Goal: Transaction & Acquisition: Purchase product/service

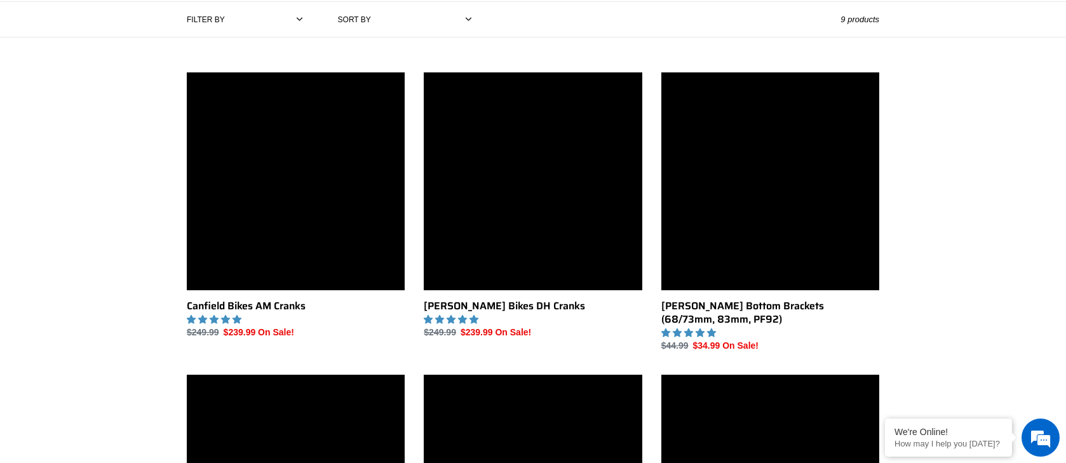
scroll to position [299, 0]
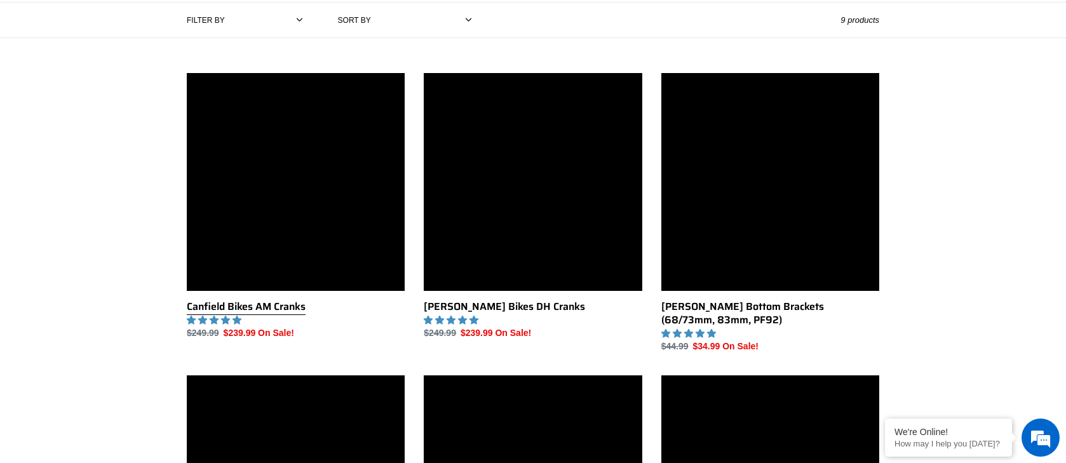
click at [317, 226] on link "Canfield Bikes AM Cranks" at bounding box center [296, 206] width 218 height 267
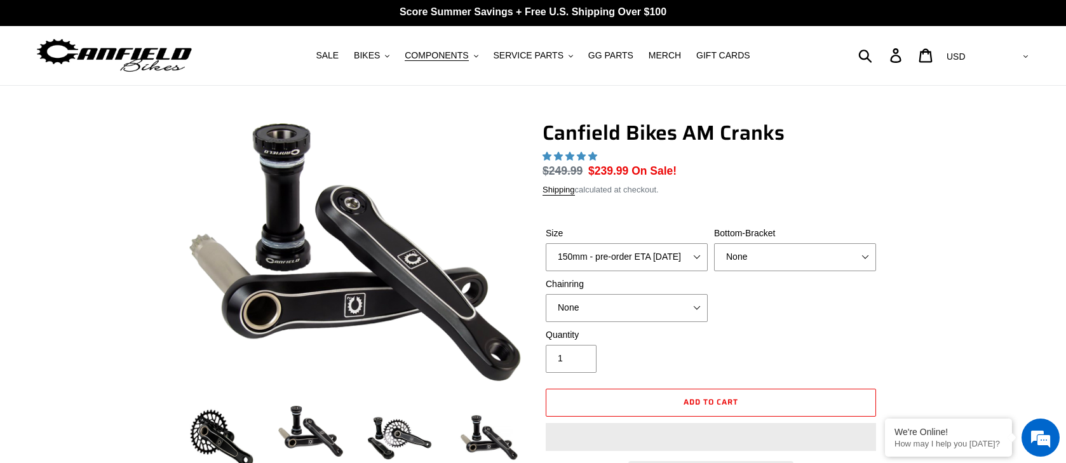
scroll to position [1, 0]
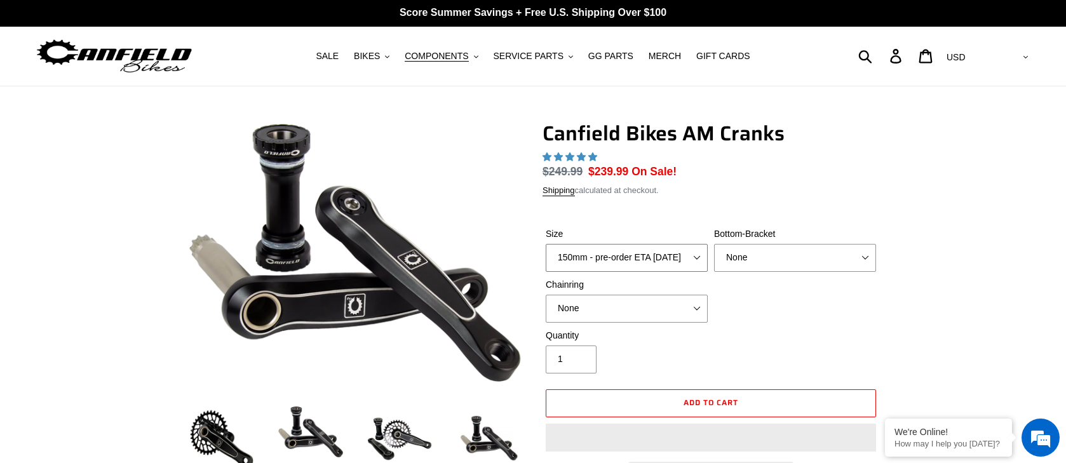
click at [694, 255] on select "150mm - pre-order ETA 9/30/25 155mm - pre-order ETA 9/30/25 160mm - pre-order E…" at bounding box center [627, 258] width 162 height 28
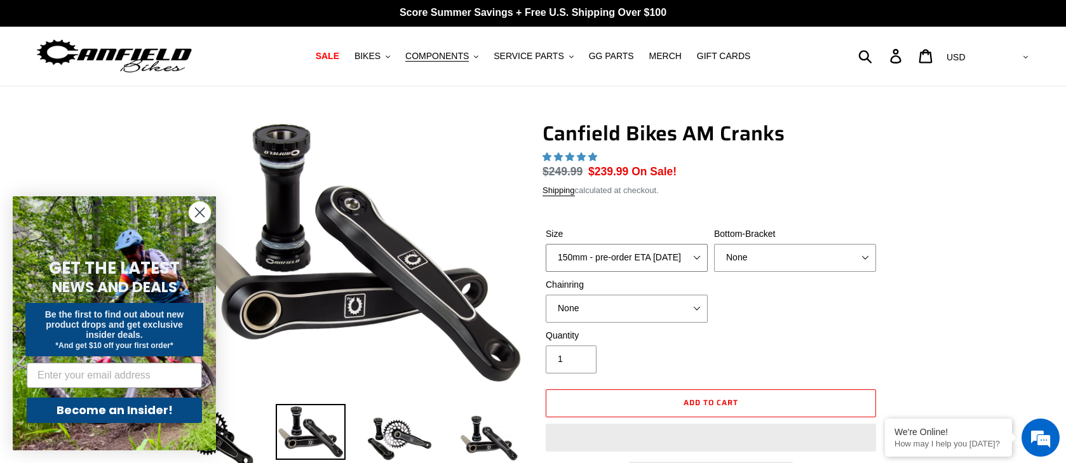
select select "highest-rating"
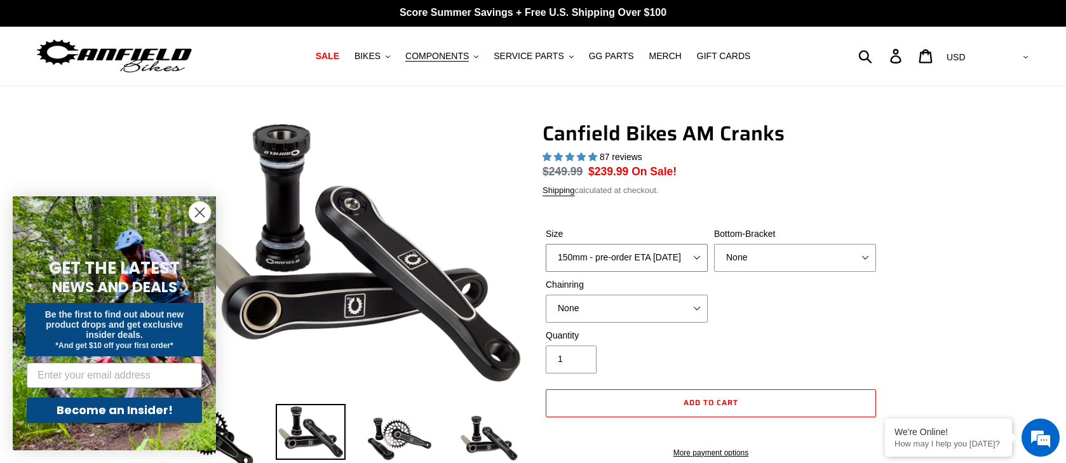
select select "155mm - pre-order ETA 9/30/25"
click at [546, 244] on select "150mm - pre-order ETA 9/30/25 155mm - pre-order ETA 9/30/25 160mm - pre-order E…" at bounding box center [627, 258] width 162 height 28
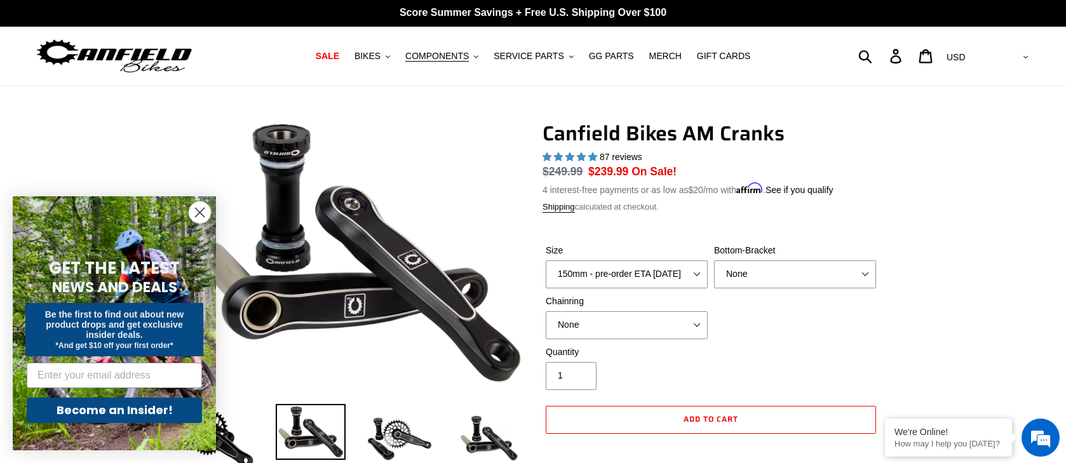
click at [200, 210] on circle "Close dialog" at bounding box center [199, 212] width 21 height 21
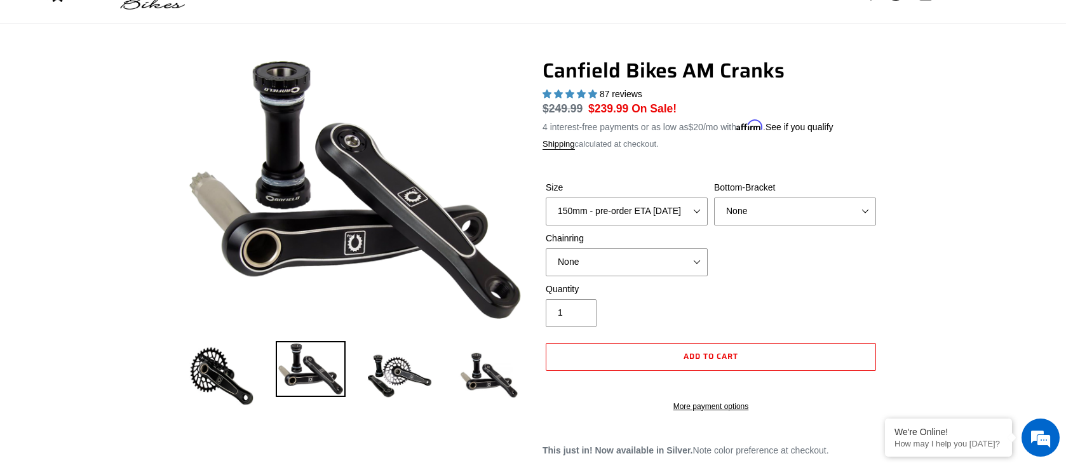
scroll to position [22, 0]
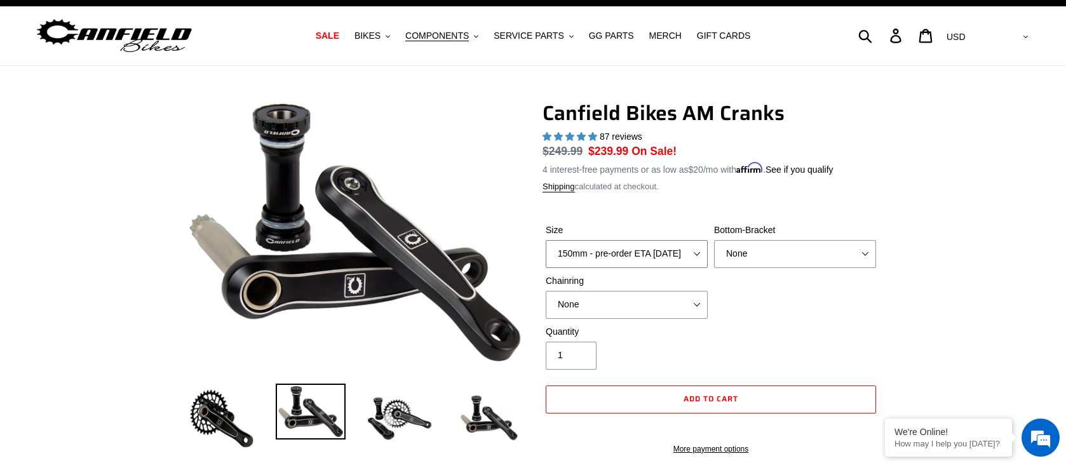
click at [698, 253] on select "150mm - pre-order ETA 9/30/25 155mm - pre-order ETA 9/30/25 160mm - pre-order E…" at bounding box center [627, 254] width 162 height 28
click at [546, 240] on select "150mm - pre-order ETA 9/30/25 155mm - pre-order ETA 9/30/25 160mm - pre-order E…" at bounding box center [627, 254] width 162 height 28
click at [760, 254] on select "None BSA Threaded 68/73mm Press Fit PF92" at bounding box center [795, 254] width 162 height 28
select select "BSA Threaded 68/73mm"
click at [714, 240] on select "None BSA Threaded 68/73mm Press Fit PF92" at bounding box center [795, 254] width 162 height 28
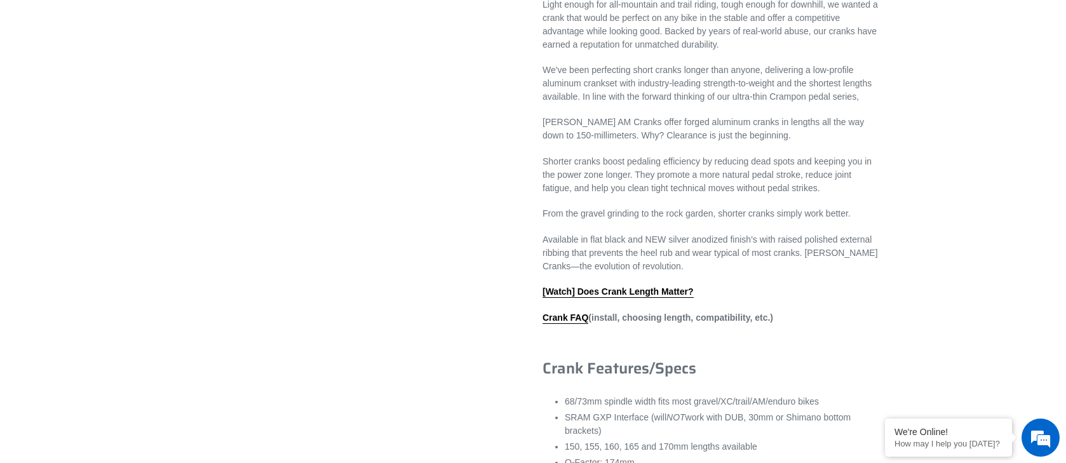
scroll to position [574, 0]
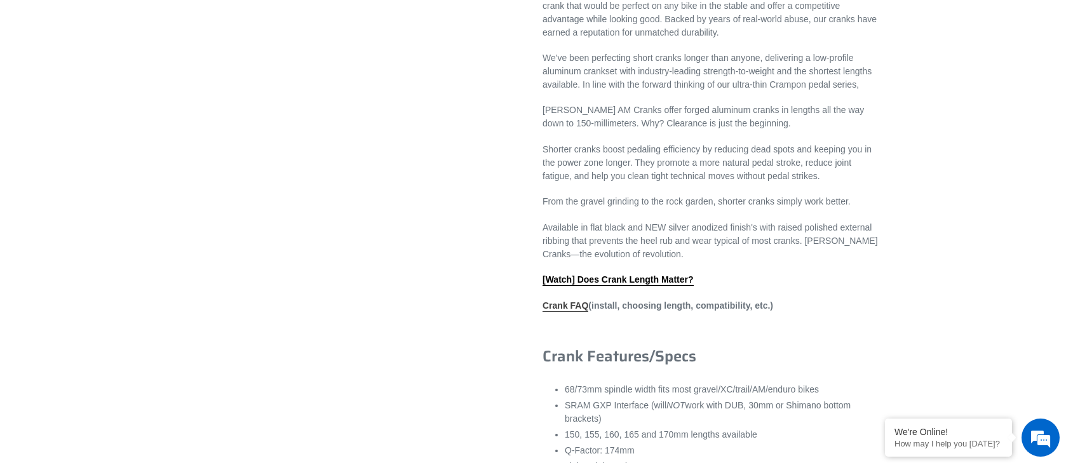
click at [560, 312] on link "Crank FAQ" at bounding box center [566, 306] width 46 height 11
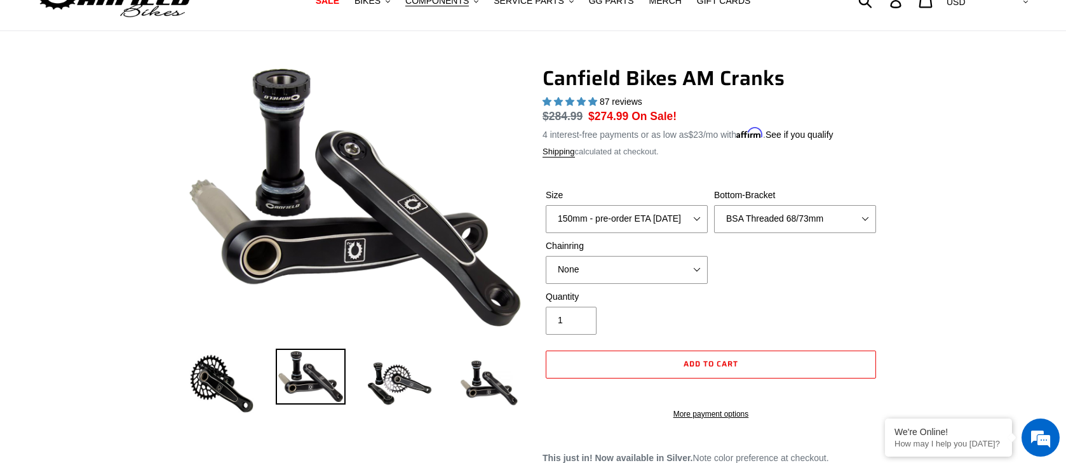
scroll to position [60, 0]
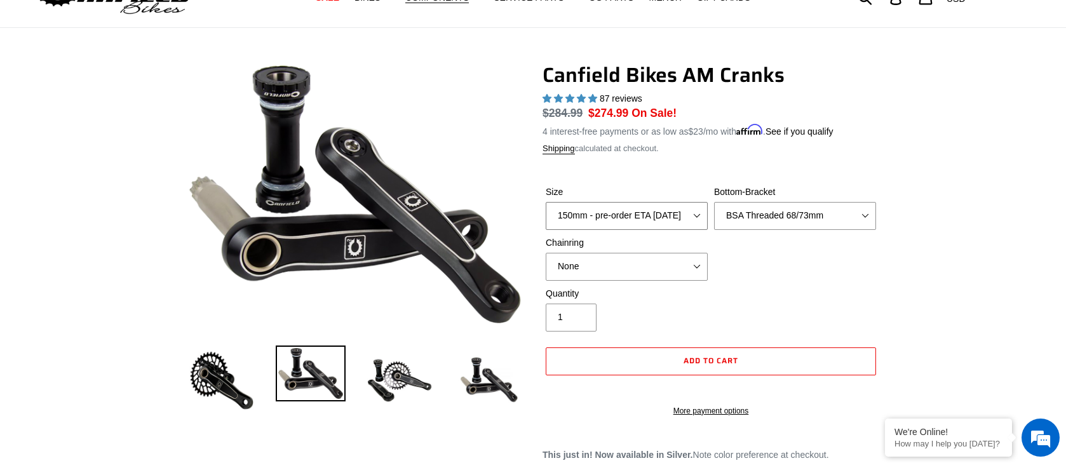
click at [700, 215] on select "150mm - pre-order ETA 9/30/25 155mm - pre-order ETA 9/30/25 160mm - pre-order E…" at bounding box center [627, 216] width 162 height 28
select select "150mm - pre-order ETA 9/30/25"
click at [546, 202] on select "150mm - pre-order ETA 9/30/25 155mm - pre-order ETA 9/30/25 160mm - pre-order E…" at bounding box center [627, 216] width 162 height 28
click at [696, 266] on select "None 30t Round (Boost 148) 30t Oval (Boost 148) 32t Round (Boost 148) 32t Oval …" at bounding box center [627, 267] width 162 height 28
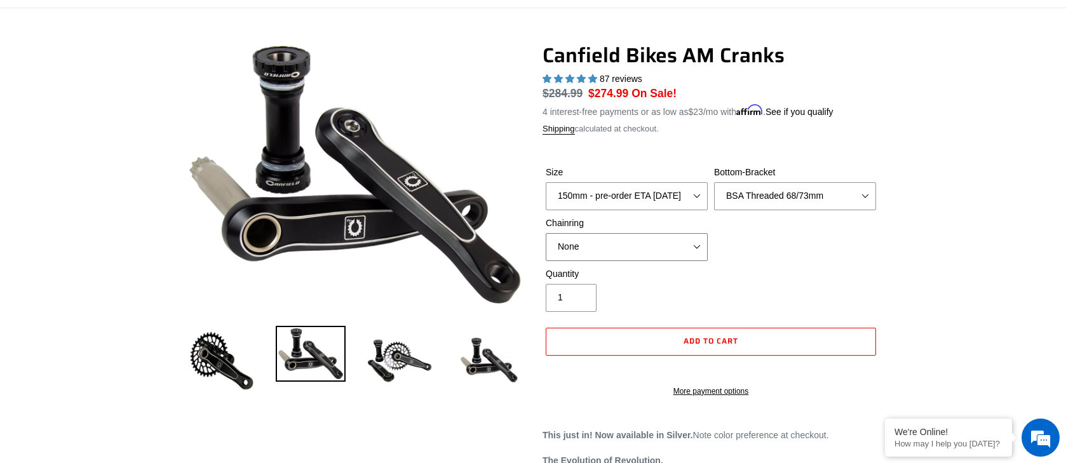
scroll to position [29, 0]
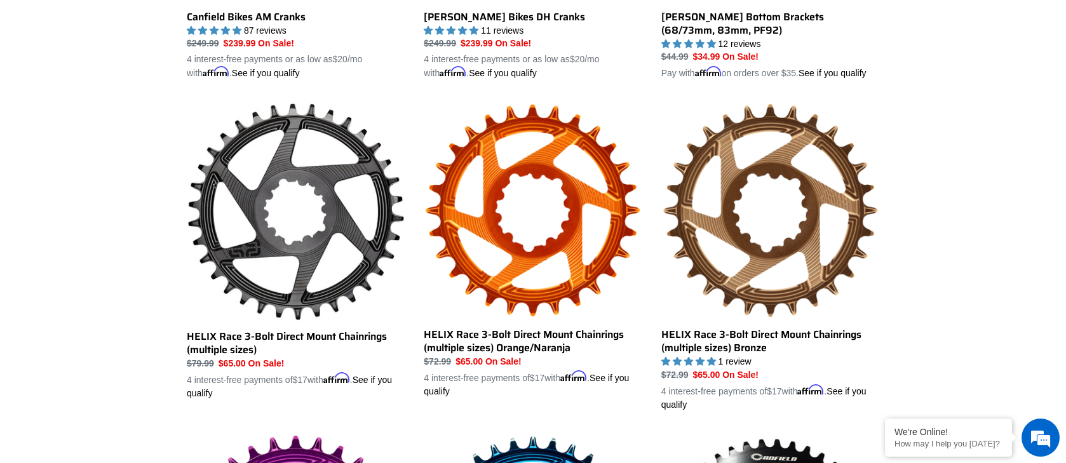
scroll to position [574, 0]
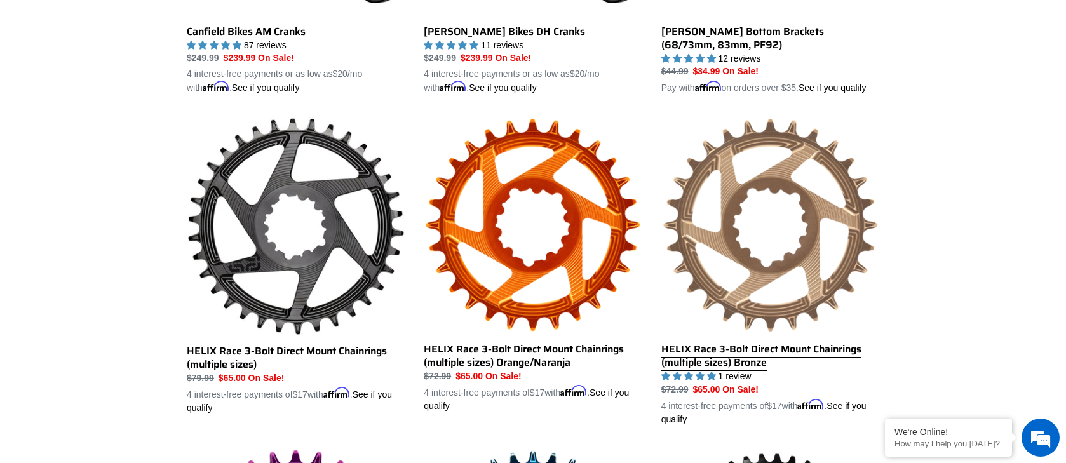
click at [790, 191] on link "HELIX Race 3-Bolt Direct Mount Chainrings (multiple sizes) Bronze" at bounding box center [770, 271] width 218 height 309
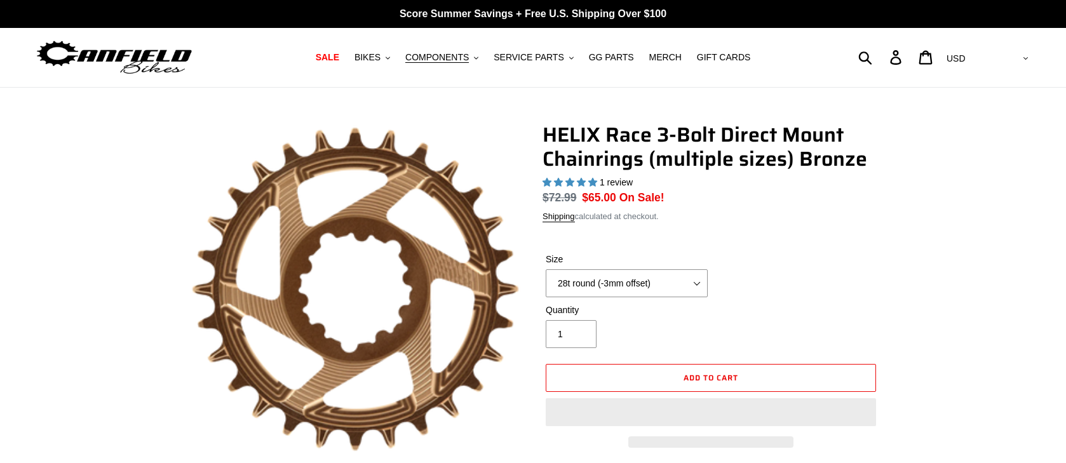
select select "highest-rating"
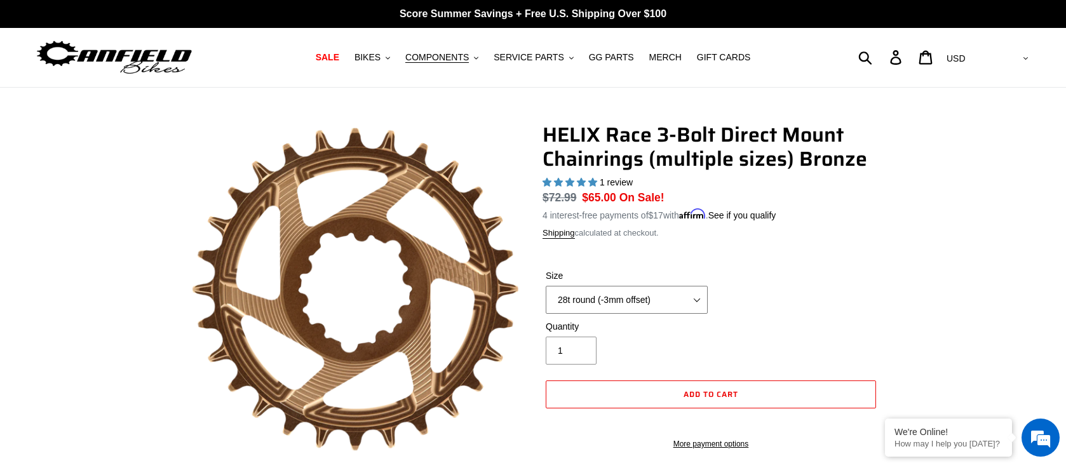
click at [698, 299] on select "28t round (-3mm offset) 30t round (-3mm offset) 32t round (-3mm offset) 34t rou…" at bounding box center [627, 300] width 162 height 28
select select "30t round (-3mm offset)"
click at [546, 286] on select "28t round (-3mm offset) 30t round (-3mm offset) 32t round (-3mm offset) 34t rou…" at bounding box center [627, 300] width 162 height 28
